Goal: Task Accomplishment & Management: Use online tool/utility

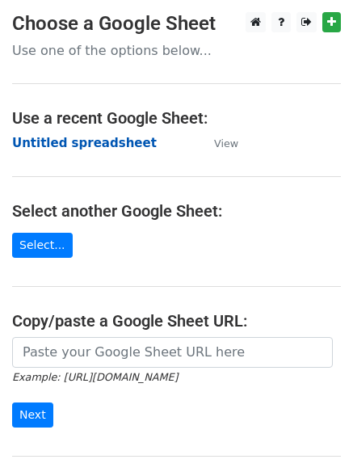
click at [57, 139] on strong "Untitled spreadsheet" at bounding box center [84, 143] width 145 height 15
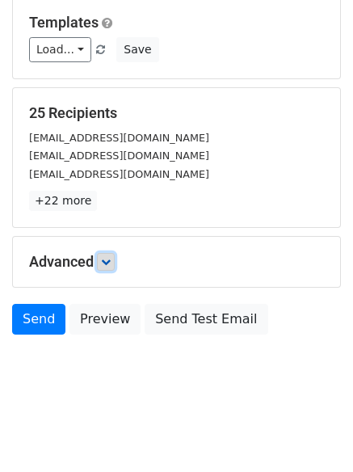
click at [111, 255] on link at bounding box center [106, 262] width 18 height 18
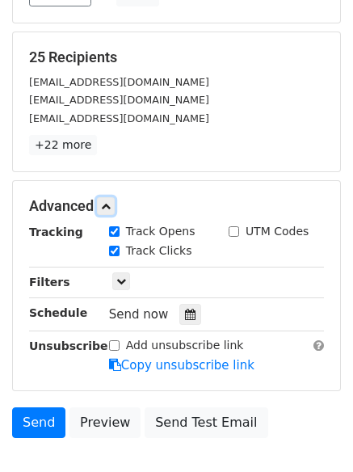
scroll to position [295, 0]
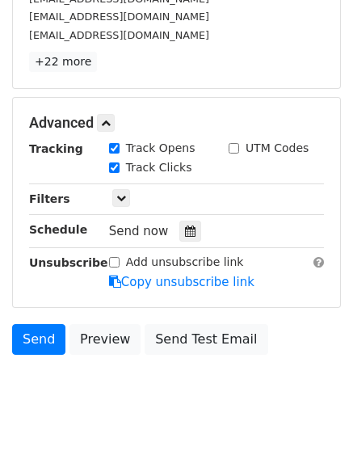
click at [183, 246] on div "Tracking Track Opens UTM Codes Track Clicks Filters Only include spreadsheet ro…" at bounding box center [176, 215] width 295 height 151
click at [183, 238] on div at bounding box center [190, 231] width 22 height 21
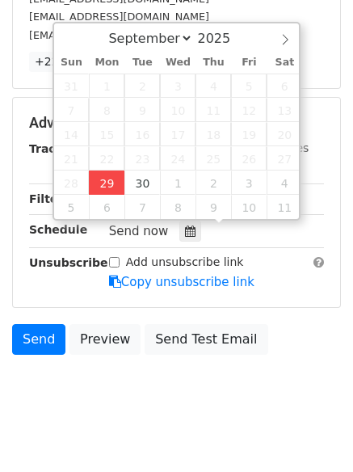
type input "2025-09-29 12:17"
type input "17"
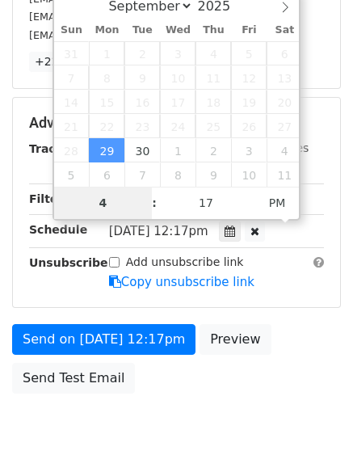
type input "4"
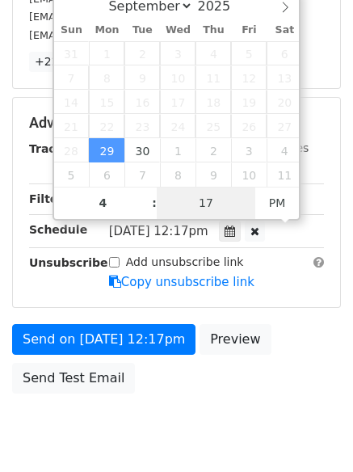
type input "2025-09-29 16:17"
type input "04"
type input "1"
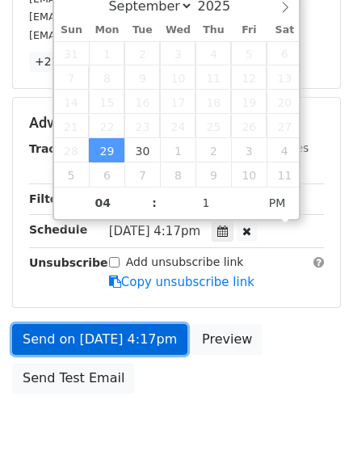
type input "2025-09-29 16:01"
click at [100, 334] on link "Send on Sep 29 at 4:17pm" at bounding box center [99, 339] width 175 height 31
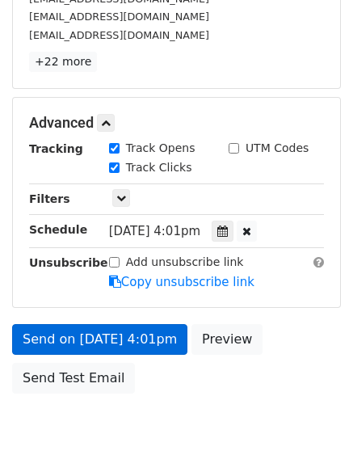
scroll to position [288, 0]
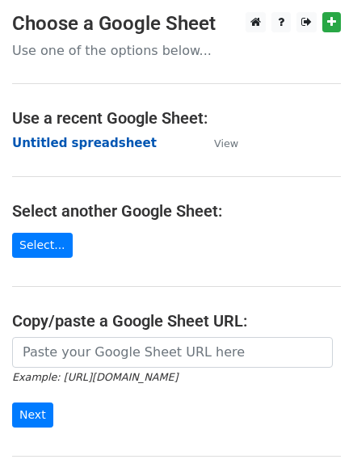
click at [49, 141] on strong "Untitled spreadsheet" at bounding box center [84, 143] width 145 height 15
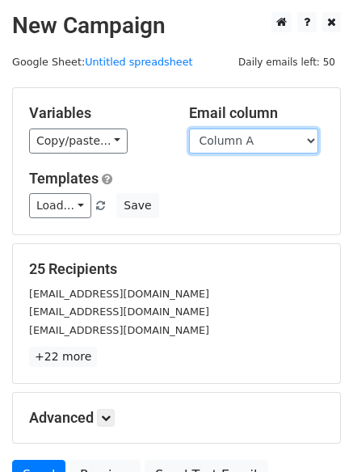
click at [246, 142] on select "Column A Column B Column C Column D Column E Column F" at bounding box center [253, 140] width 129 height 25
select select "Column C"
click at [189, 128] on select "Column A Column B Column C Column D Column E Column F" at bounding box center [253, 140] width 129 height 25
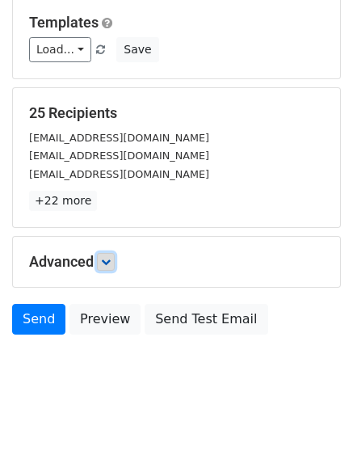
click at [115, 262] on link at bounding box center [106, 262] width 18 height 18
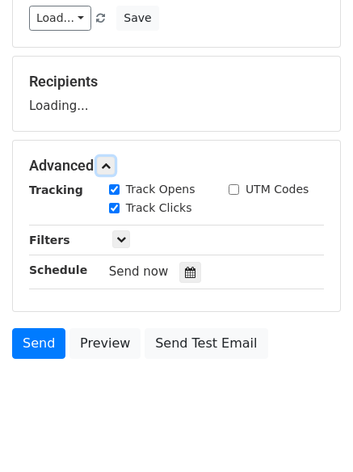
scroll to position [228, 0]
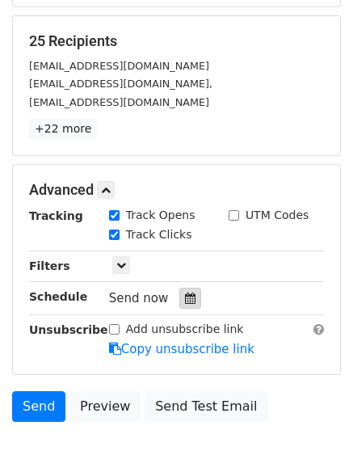
click at [185, 292] on icon at bounding box center [190, 297] width 11 height 11
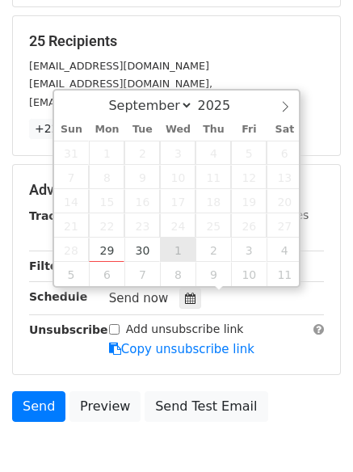
type input "2025-10-01 12:00"
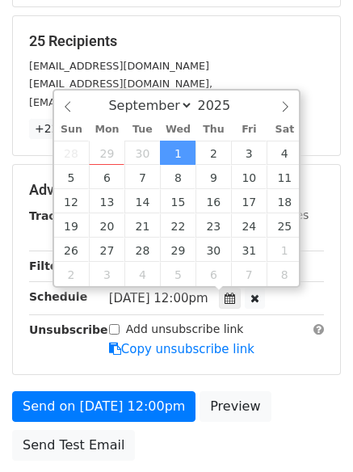
select select "9"
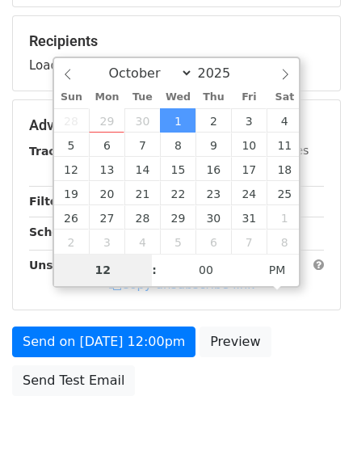
type input "6"
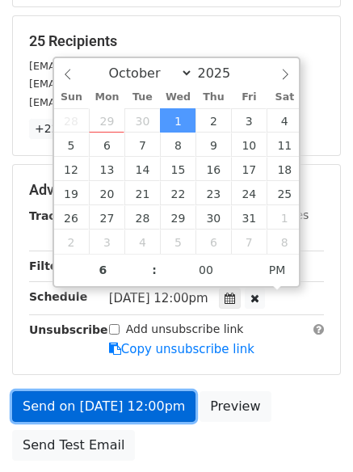
type input "2025-10-01 18:00"
click at [135, 409] on link "Send on Oct 1 at 12:00pm" at bounding box center [103, 406] width 183 height 31
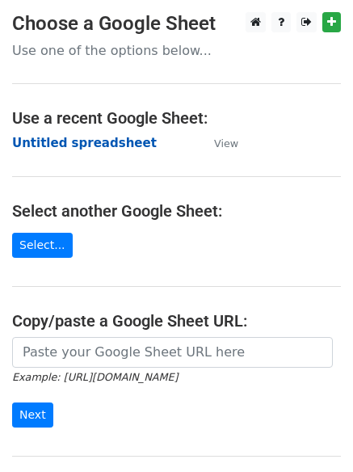
click at [56, 141] on strong "Untitled spreadsheet" at bounding box center [84, 143] width 145 height 15
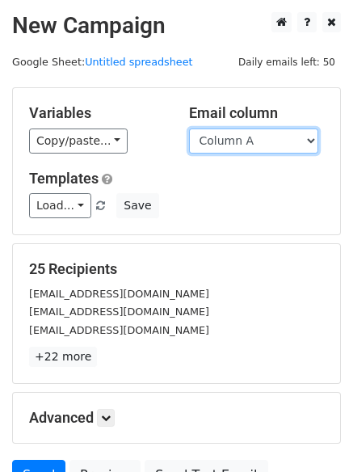
click at [240, 139] on select "Column A Column B Column C Column D Column E Column F" at bounding box center [253, 140] width 129 height 25
select select "Column D"
click at [189, 128] on select "Column A Column B Column C Column D Column E Column F" at bounding box center [253, 140] width 129 height 25
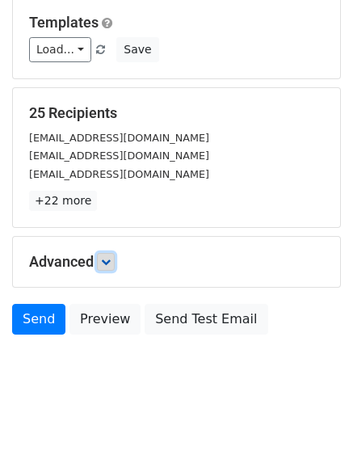
click at [108, 262] on icon at bounding box center [106, 262] width 10 height 10
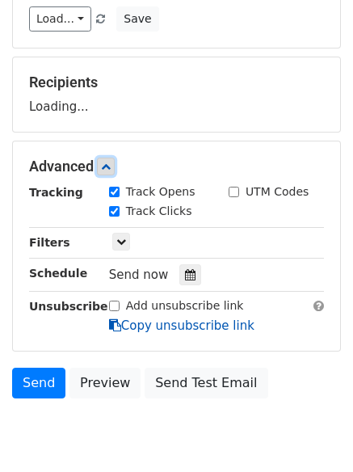
scroll to position [239, 0]
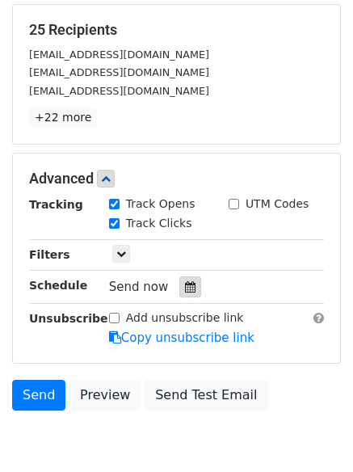
click at [182, 295] on div at bounding box center [190, 286] width 22 height 21
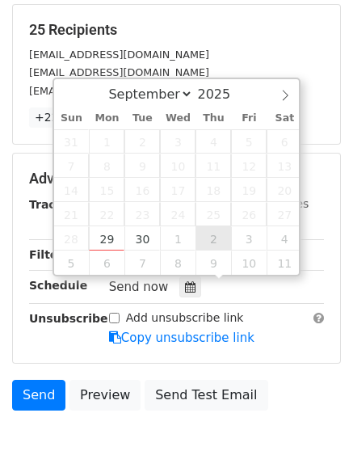
type input "2025-10-02 12:00"
select select "9"
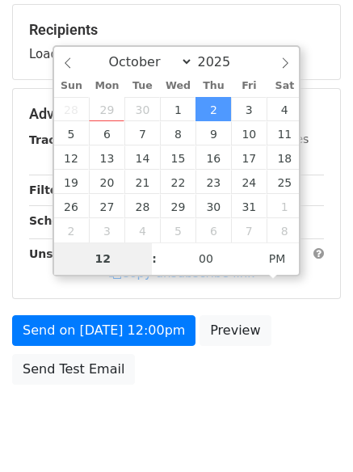
type input "7"
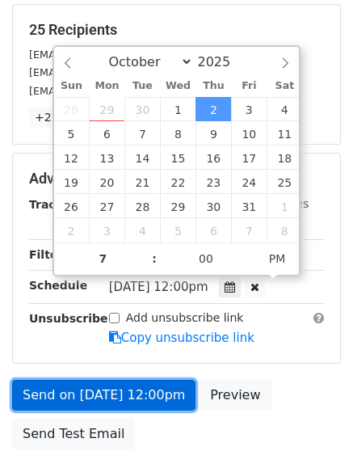
type input "2025-10-02 19:00"
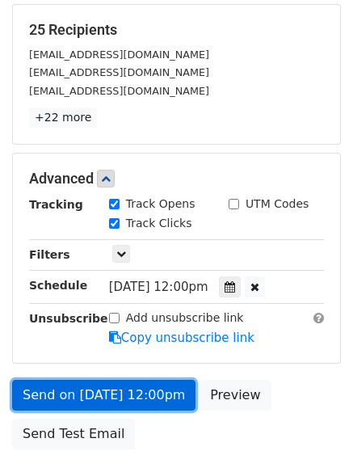
click at [108, 396] on link "Send on Oct 2 at 12:00pm" at bounding box center [103, 395] width 183 height 31
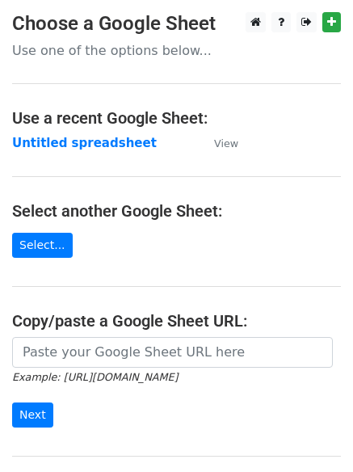
click at [62, 153] on main "Choose a Google Sheet Use one of the options below... Use a recent Google Sheet…" at bounding box center [176, 263] width 353 height 502
click at [68, 145] on strong "Untitled spreadsheet" at bounding box center [84, 143] width 145 height 15
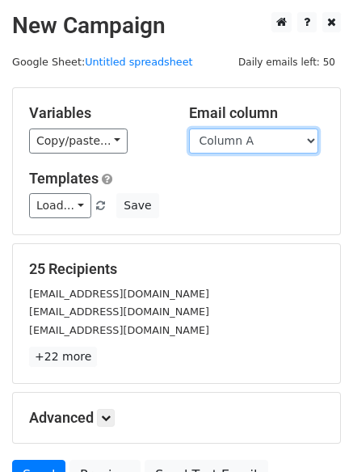
drag, startPoint x: 243, startPoint y: 141, endPoint x: 249, endPoint y: 153, distance: 12.6
click at [243, 141] on select "Column A Column B Column C Column D Column E Column F" at bounding box center [253, 140] width 129 height 25
select select "Column E"
click at [189, 128] on select "Column A Column B Column C Column D Column E Column F" at bounding box center [253, 140] width 129 height 25
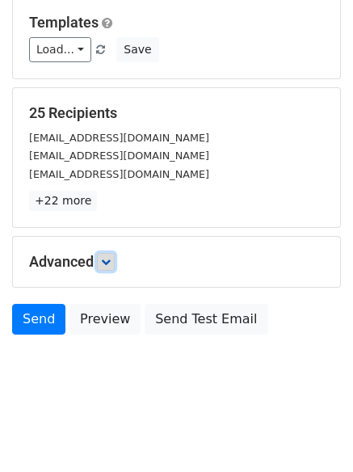
click at [108, 269] on link at bounding box center [106, 262] width 18 height 18
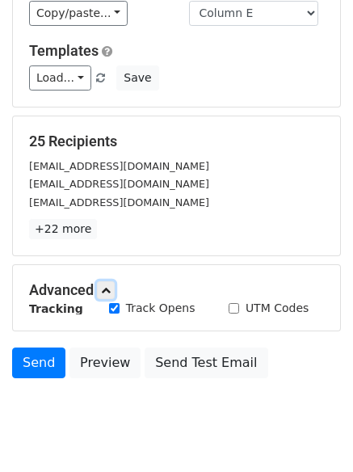
scroll to position [156, 0]
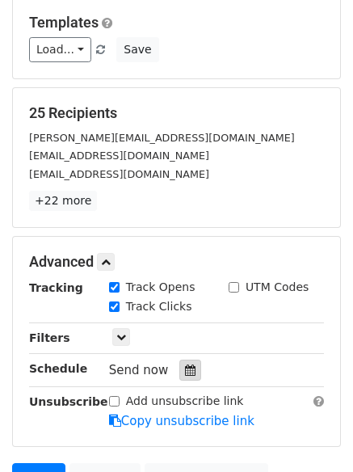
click at [179, 364] on div at bounding box center [190, 369] width 22 height 21
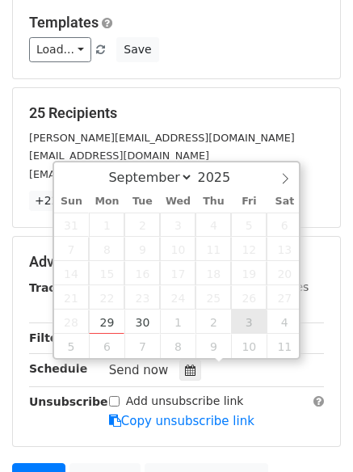
type input "2025-10-03 12:00"
select select "9"
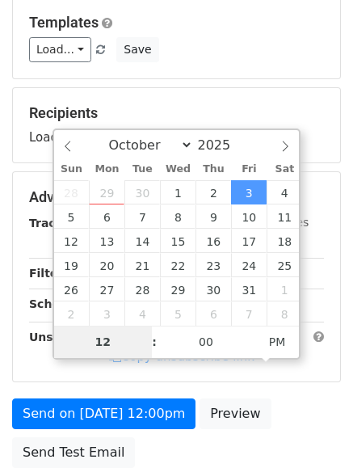
type input "8"
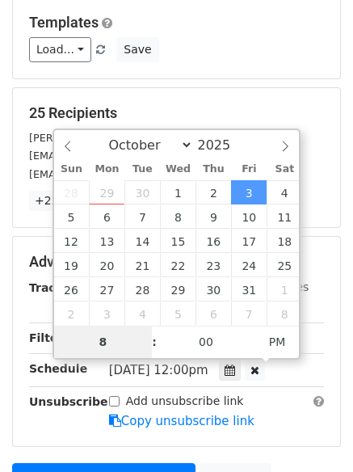
scroll to position [353, 0]
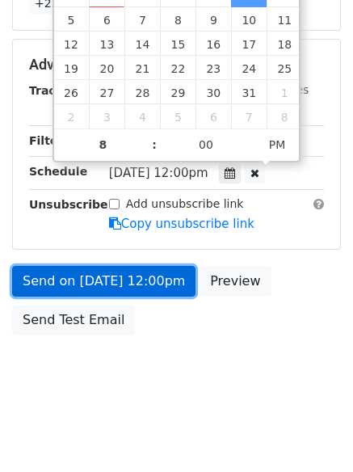
type input "2025-10-03 20:00"
click at [92, 268] on link "Send on Oct 3 at 12:00pm" at bounding box center [103, 281] width 183 height 31
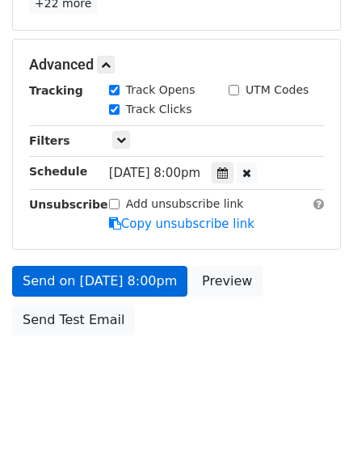
scroll to position [288, 0]
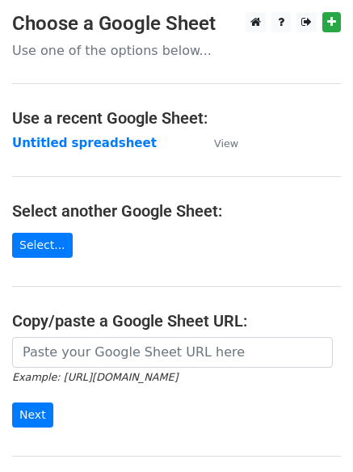
click at [47, 132] on main "Choose a Google Sheet Use one of the options below... Use a recent Google Sheet…" at bounding box center [176, 263] width 353 height 502
click at [49, 137] on strong "Untitled spreadsheet" at bounding box center [84, 143] width 145 height 15
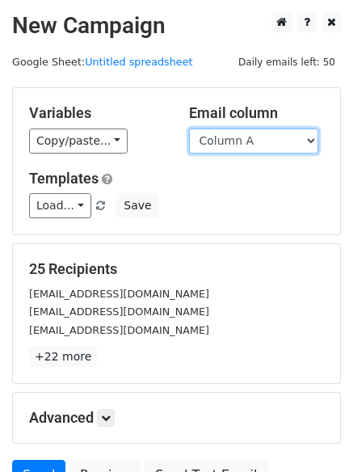
click at [240, 140] on select "Column A Column B Column C Column D Column E Column F" at bounding box center [253, 140] width 129 height 25
select select "Column F"
click at [189, 128] on select "Column A Column B Column C Column D Column E Column F" at bounding box center [253, 140] width 129 height 25
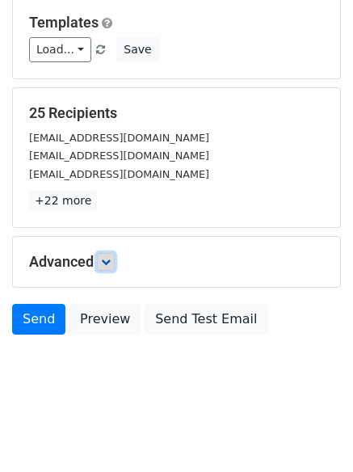
click at [115, 260] on link at bounding box center [106, 262] width 18 height 18
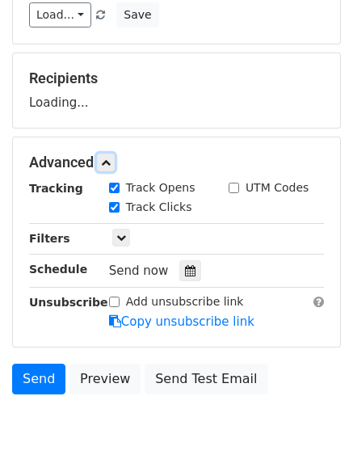
scroll to position [242, 0]
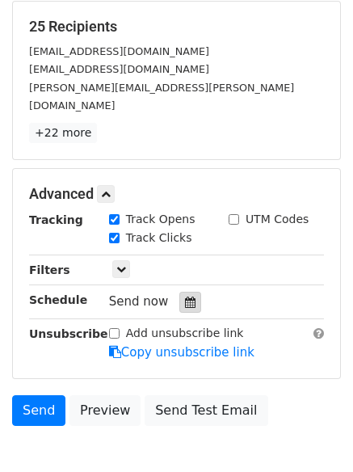
click at [185, 296] on icon at bounding box center [190, 301] width 11 height 11
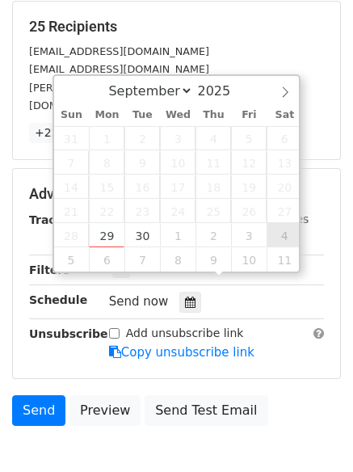
type input "2025-10-04 12:00"
select select "9"
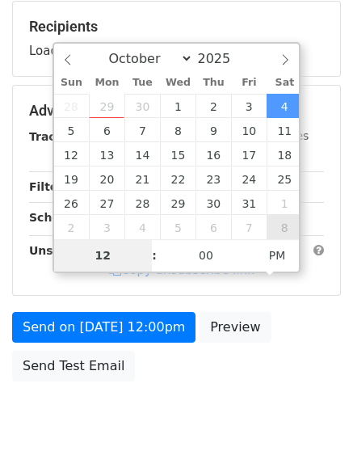
type input "9"
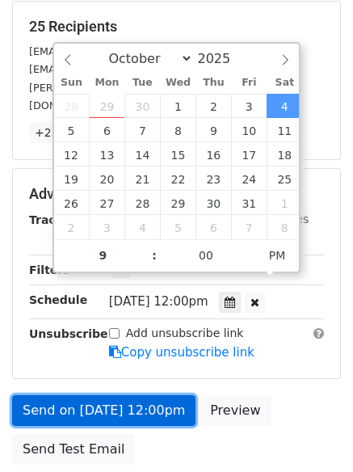
type input "2025-10-04 21:00"
click at [99, 395] on link "Send on Oct 4 at 12:00pm" at bounding box center [103, 410] width 183 height 31
